Goal: Information Seeking & Learning: Learn about a topic

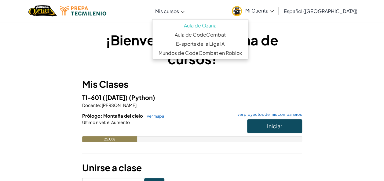
click at [181, 7] on link "Mis cursos" at bounding box center [169, 11] width 35 height 16
click at [154, 115] on link "ver mapa" at bounding box center [154, 116] width 20 height 5
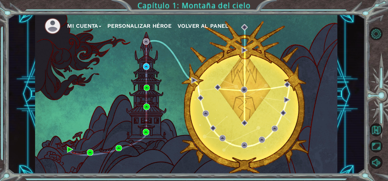
click at [379, 112] on div at bounding box center [379, 98] width 17 height 47
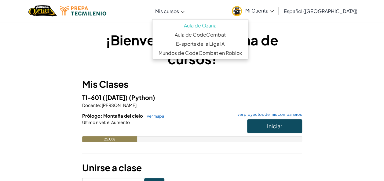
click at [184, 11] on icon at bounding box center [182, 12] width 4 height 2
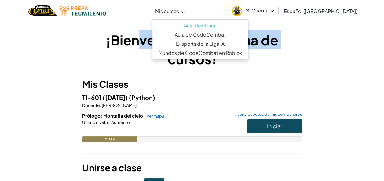
drag, startPoint x: 140, startPoint y: 41, endPoint x: 106, endPoint y: 51, distance: 35.5
click at [106, 51] on h1 "¡Bienvenido a tu página de cursos!" at bounding box center [192, 50] width 220 height 38
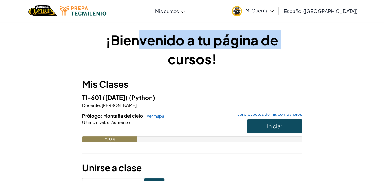
click at [106, 51] on h1 "¡Bienvenido a tu página de cursos!" at bounding box center [192, 50] width 220 height 38
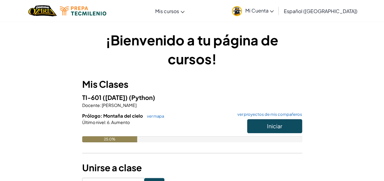
click at [49, 41] on div "¡Bienvenido a tu página de cursos! Mis Clases TI-601 ([DATE]) (Python) Docente …" at bounding box center [191, 110] width 357 height 158
